Goal: Register for event/course

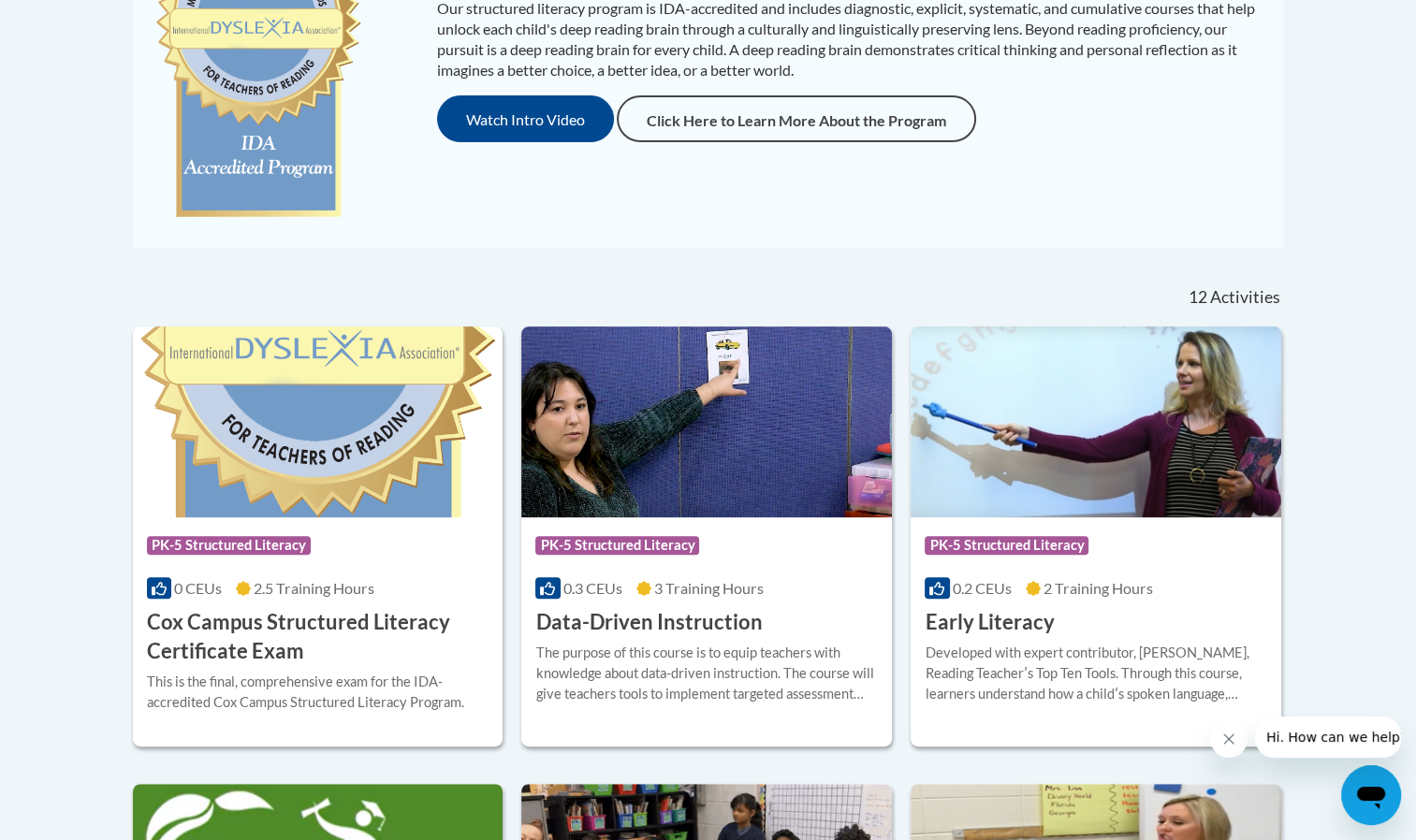
scroll to position [528, 0]
click at [1048, 522] on div "Course Category: PK-5 Structured Literacy 0.2 CEUs 2 Training Hours COURSE Earl…" at bounding box center [1096, 576] width 371 height 120
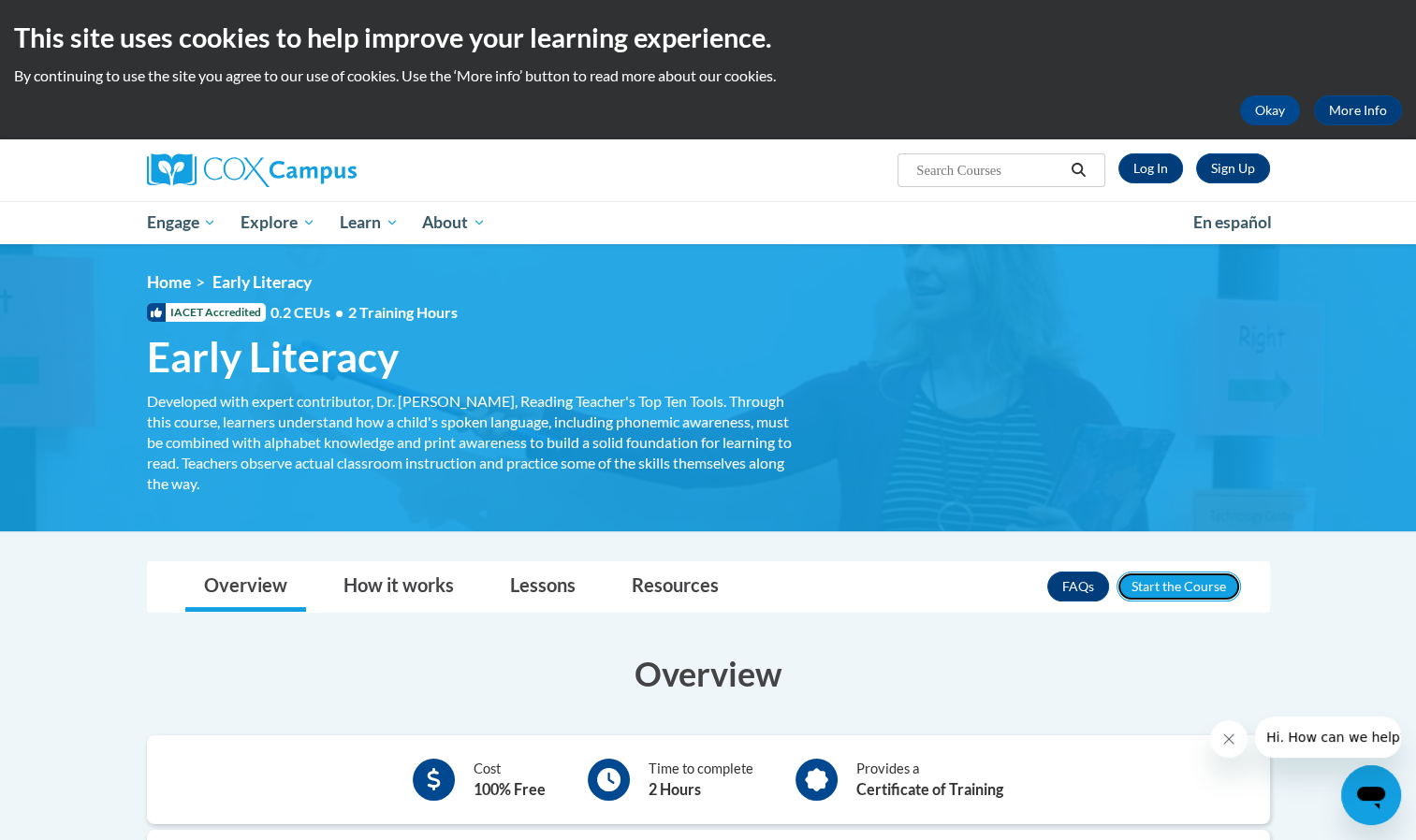
drag, startPoint x: 1164, startPoint y: 593, endPoint x: 1134, endPoint y: 635, distance: 51.6
click at [1164, 582] on button "Enroll" at bounding box center [1178, 587] width 125 height 30
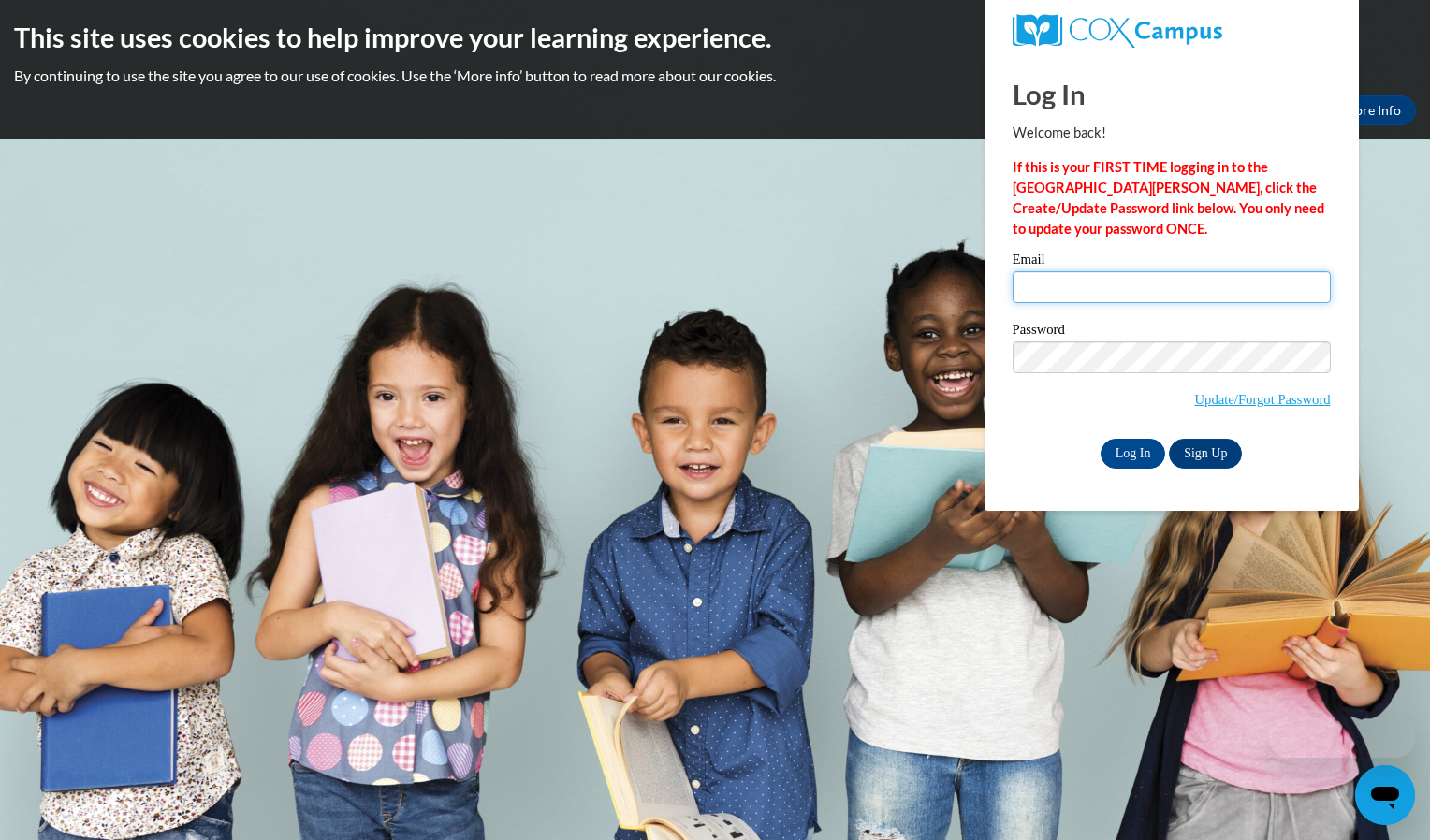
type input "bclar9652@ung.edu"
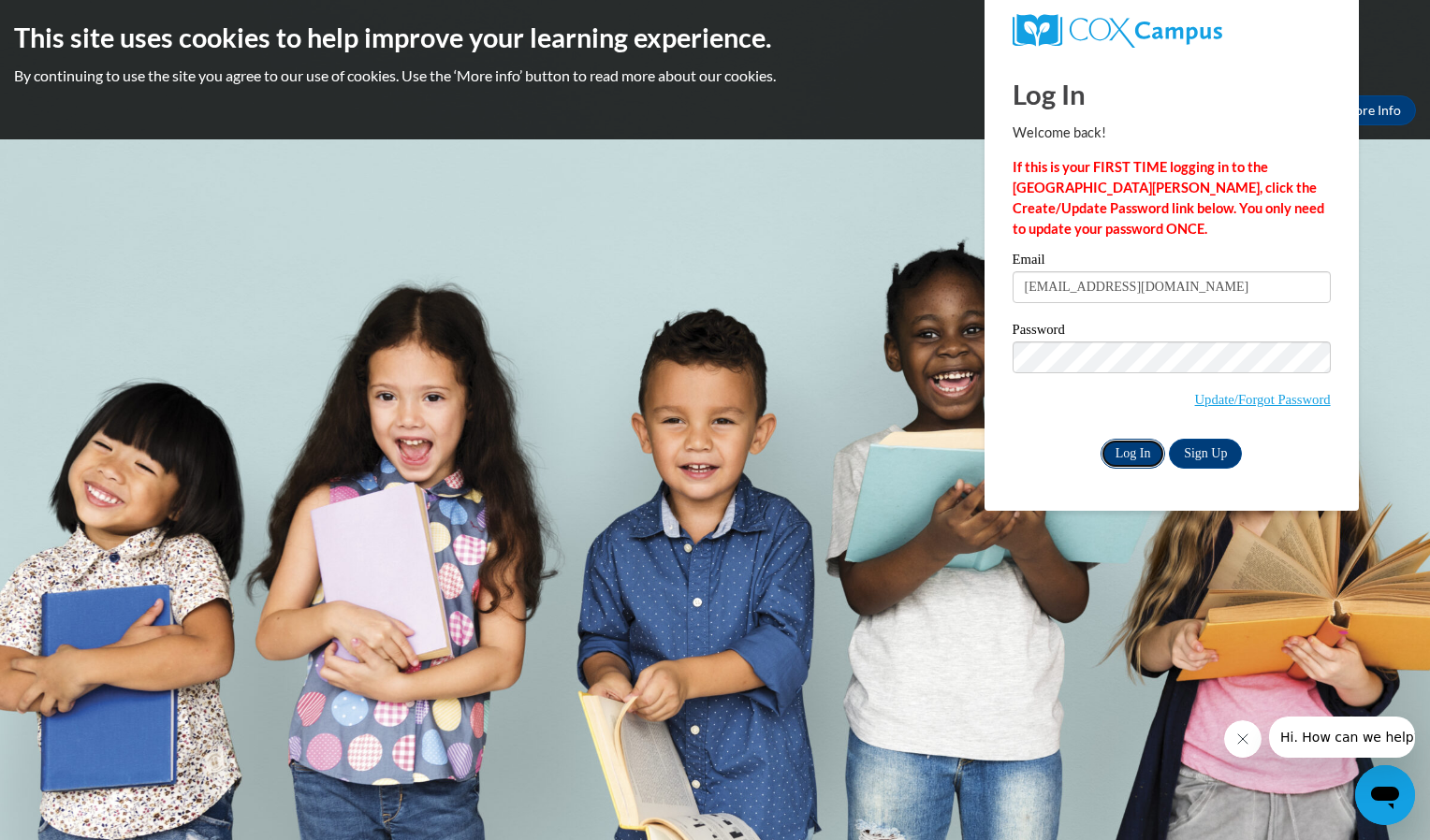
click at [1145, 458] on input "Log In" at bounding box center [1133, 453] width 66 height 30
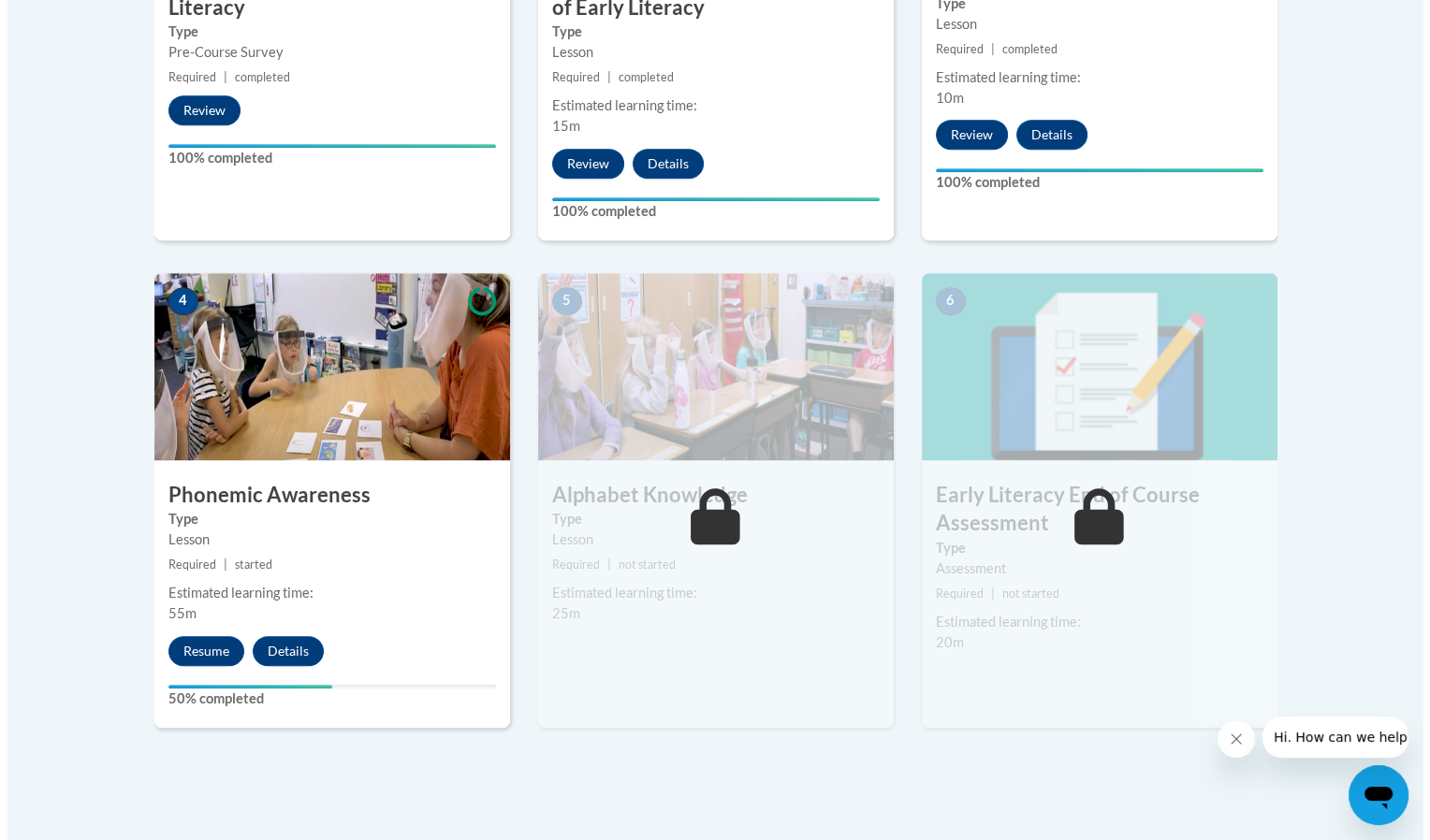
scroll to position [958, 0]
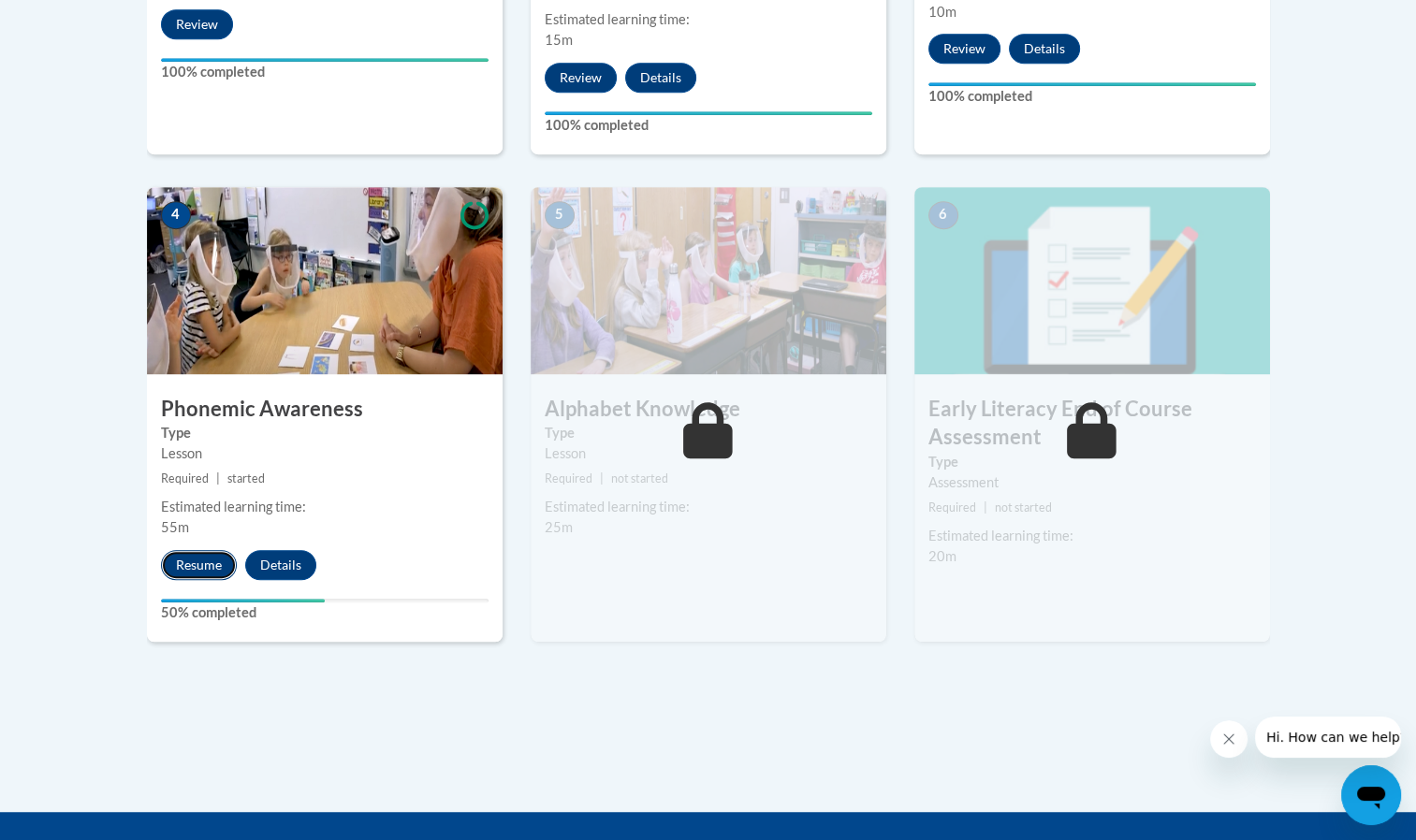
click at [231, 555] on button "Resume" at bounding box center [198, 565] width 76 height 30
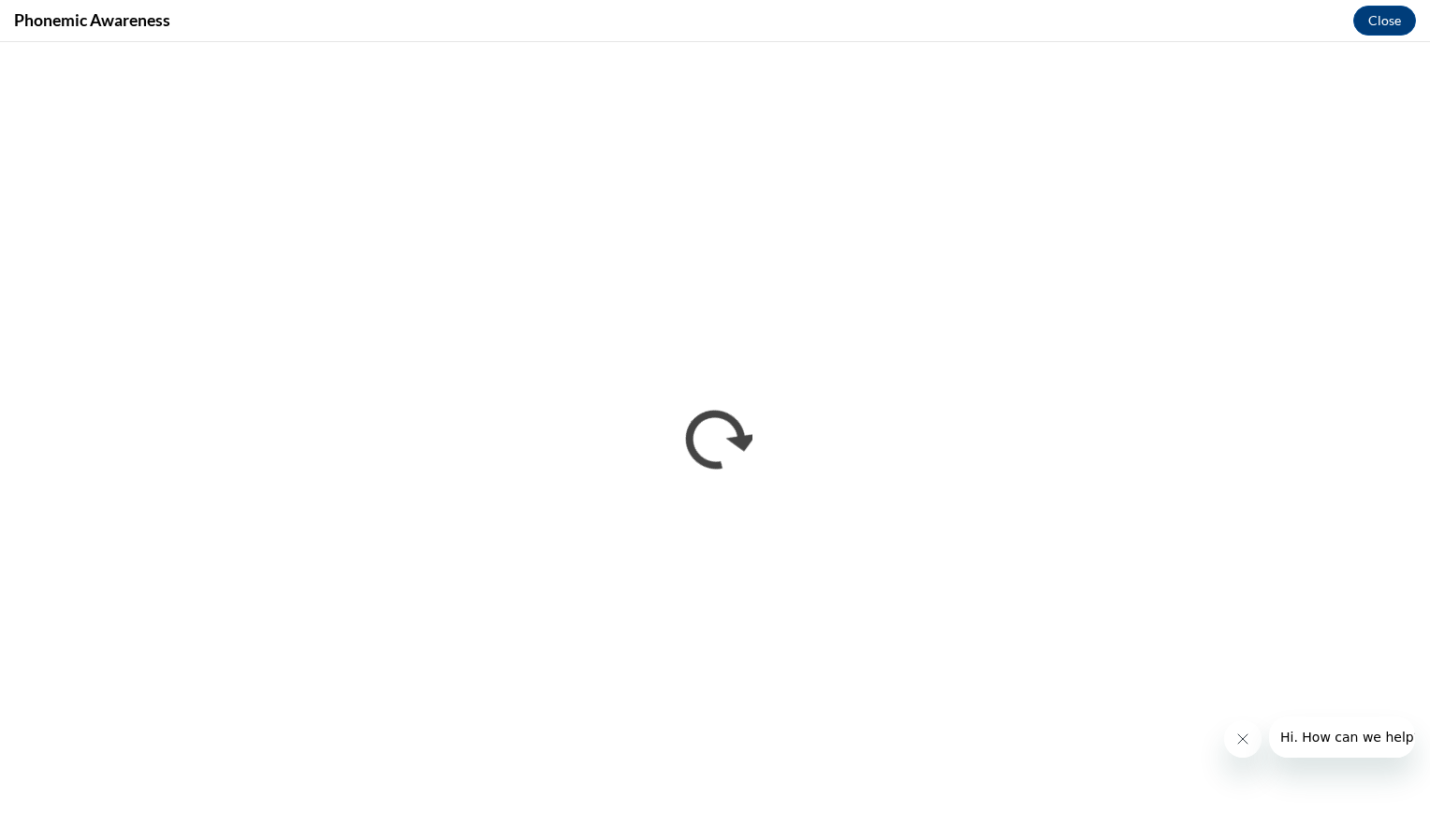
scroll to position [0, 0]
